Goal: Navigation & Orientation: Go to known website

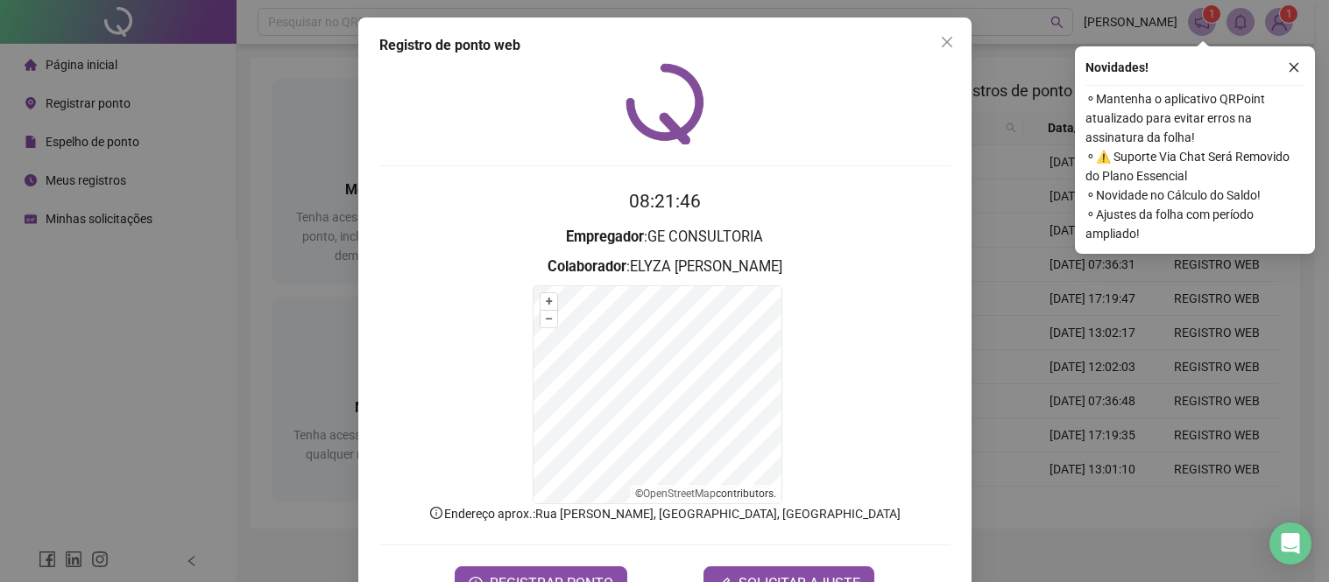
click at [949, 37] on span "Close" at bounding box center [947, 42] width 28 height 14
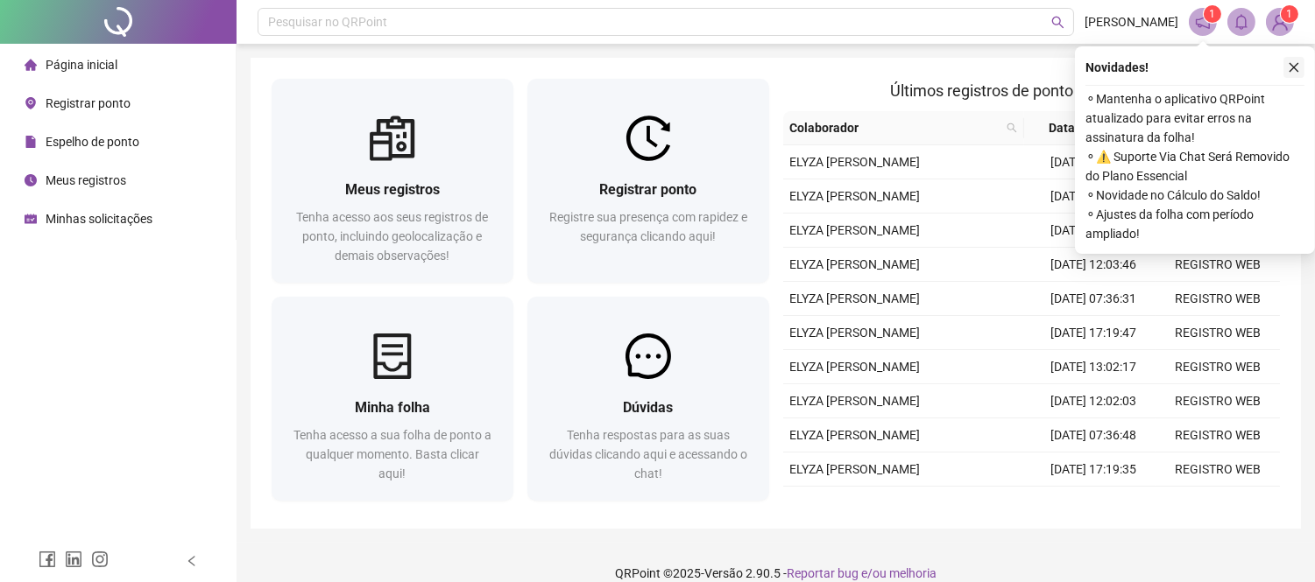
click at [1296, 64] on icon "close" at bounding box center [1294, 68] width 10 height 10
